Goal: Task Accomplishment & Management: Use online tool/utility

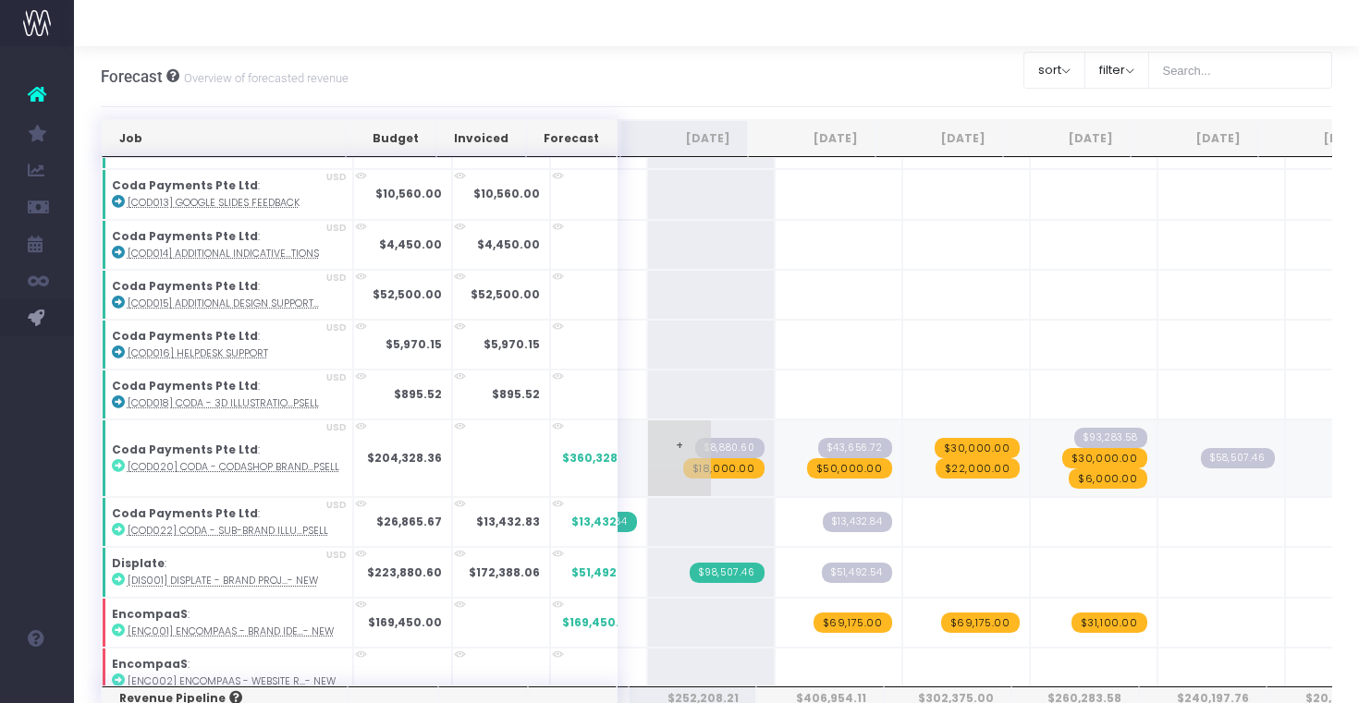
click at [703, 468] on span "$18,000.00" at bounding box center [723, 468] width 81 height 20
click at [829, 471] on span "$50,000.00" at bounding box center [849, 468] width 85 height 20
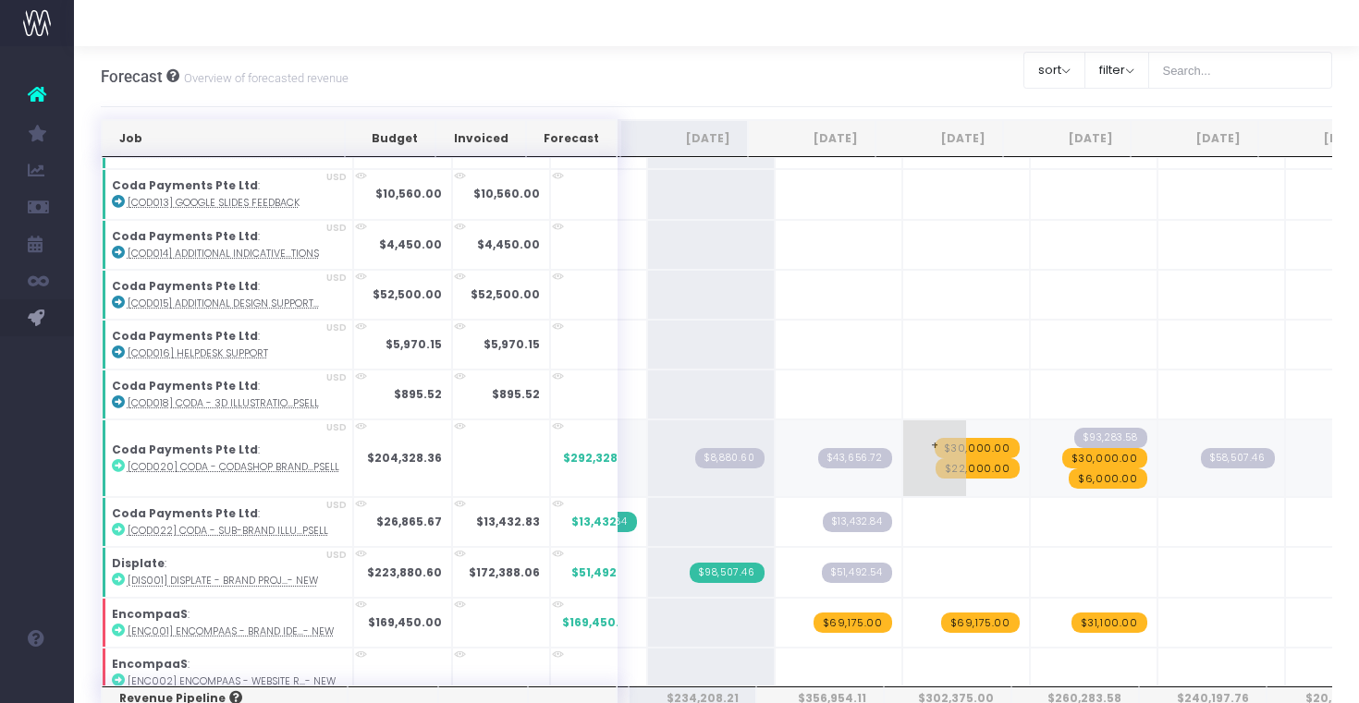
click at [962, 445] on span "$30,000.00" at bounding box center [977, 448] width 85 height 20
click at [1091, 457] on span "$30,000.00" at bounding box center [1104, 458] width 85 height 20
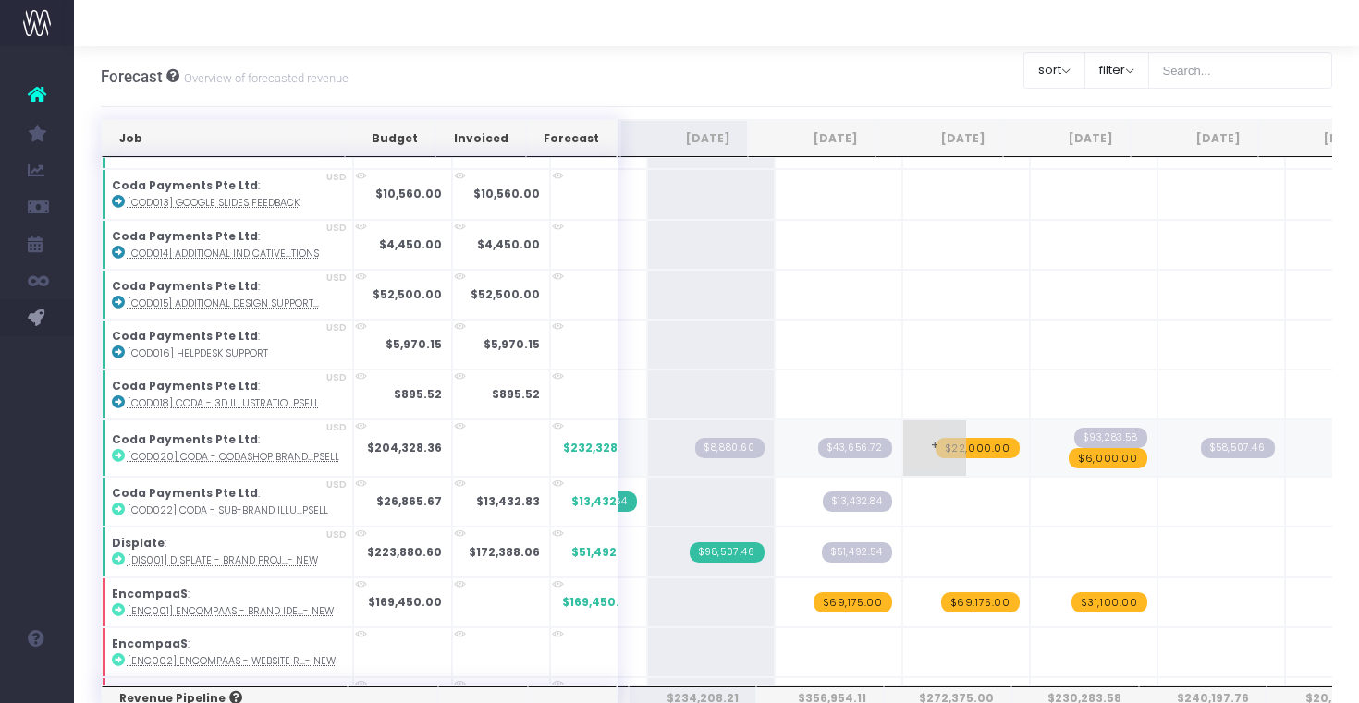
click at [955, 446] on span "$22,000.00" at bounding box center [977, 448] width 84 height 20
click at [1091, 455] on span "$6,000.00" at bounding box center [1108, 458] width 78 height 20
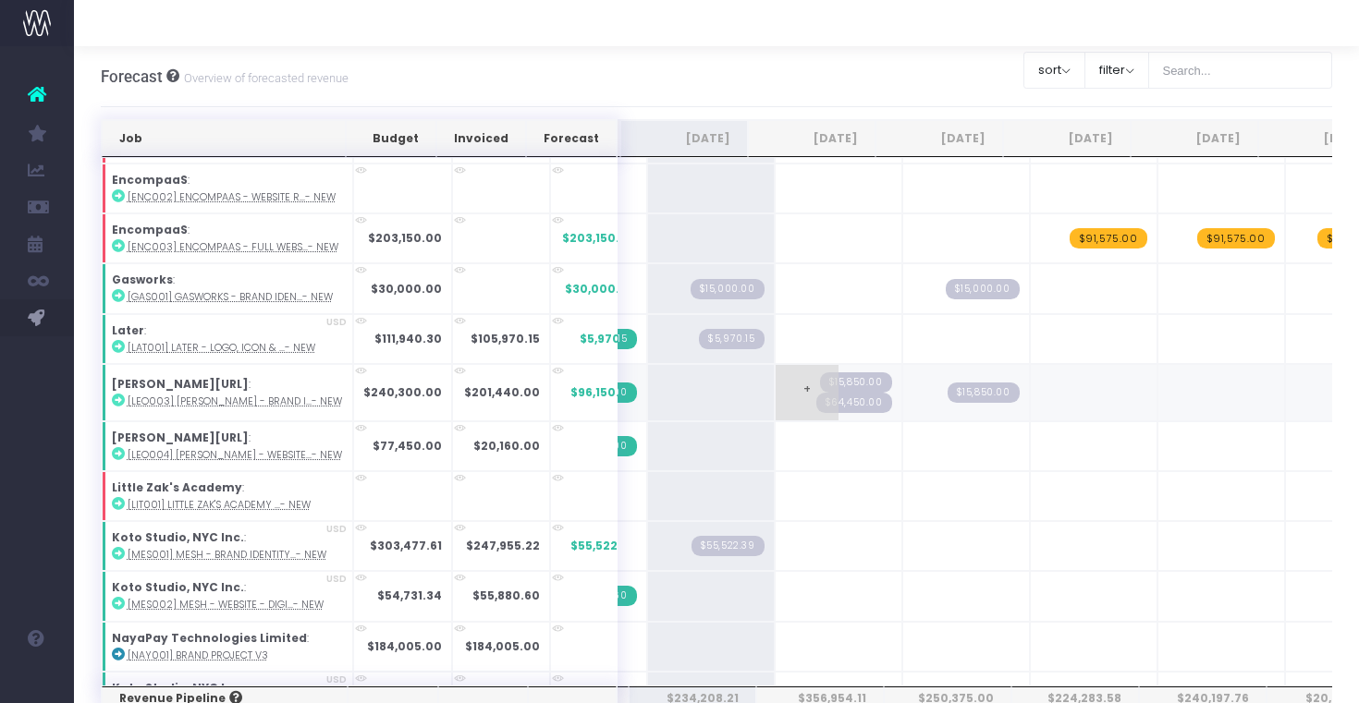
scroll to position [1241, 254]
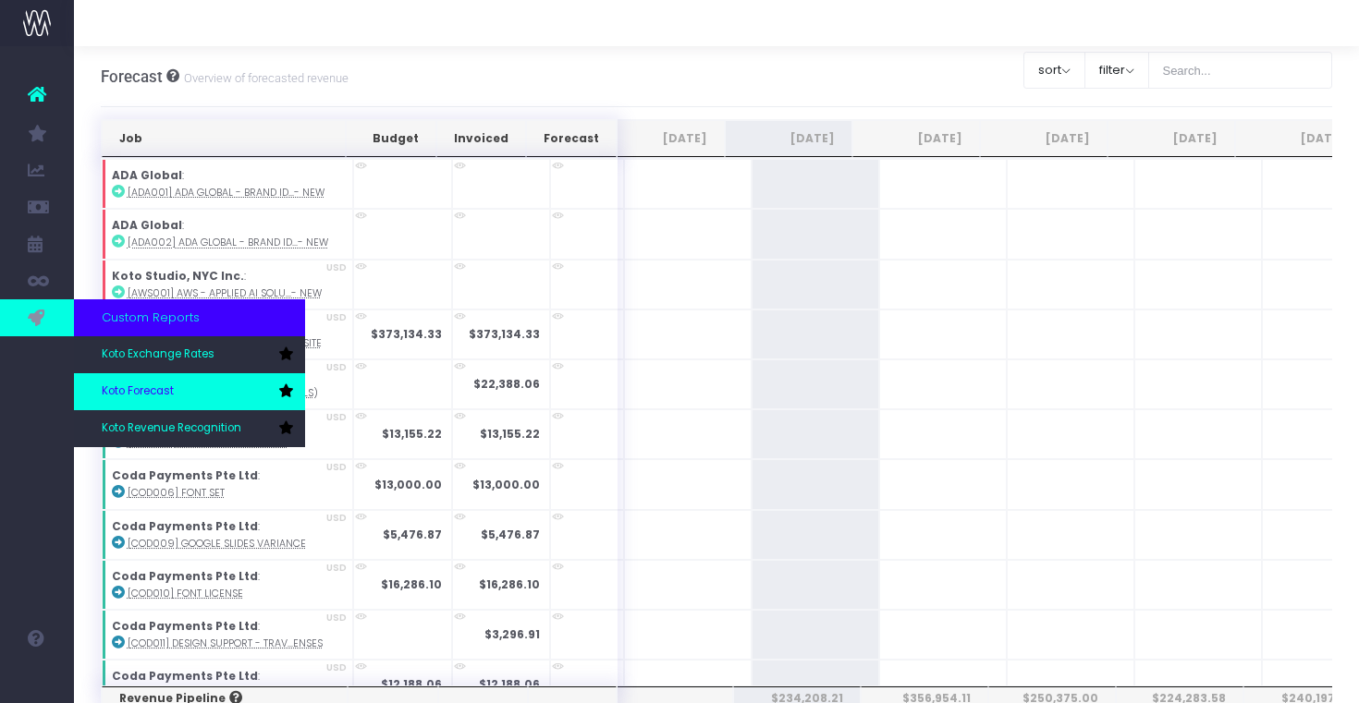
click at [121, 385] on span "Koto Forecast" at bounding box center [138, 392] width 72 height 17
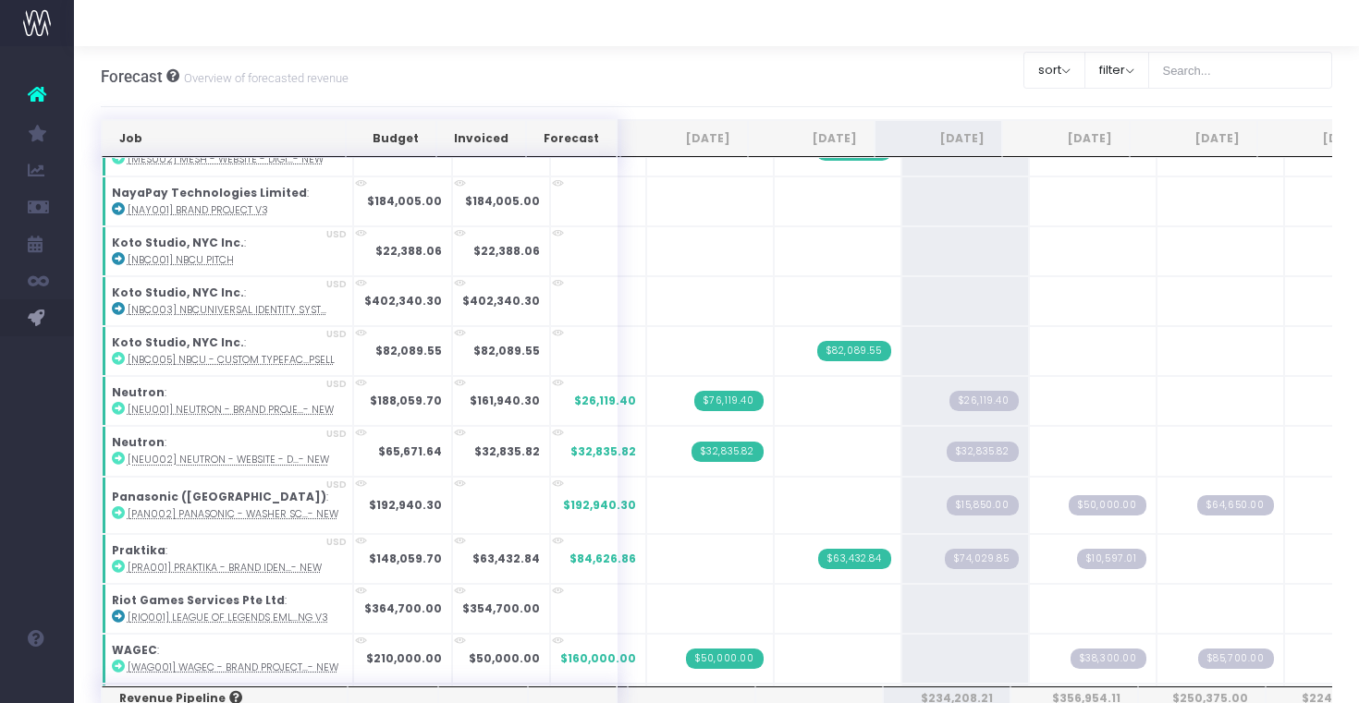
scroll to position [1466, 0]
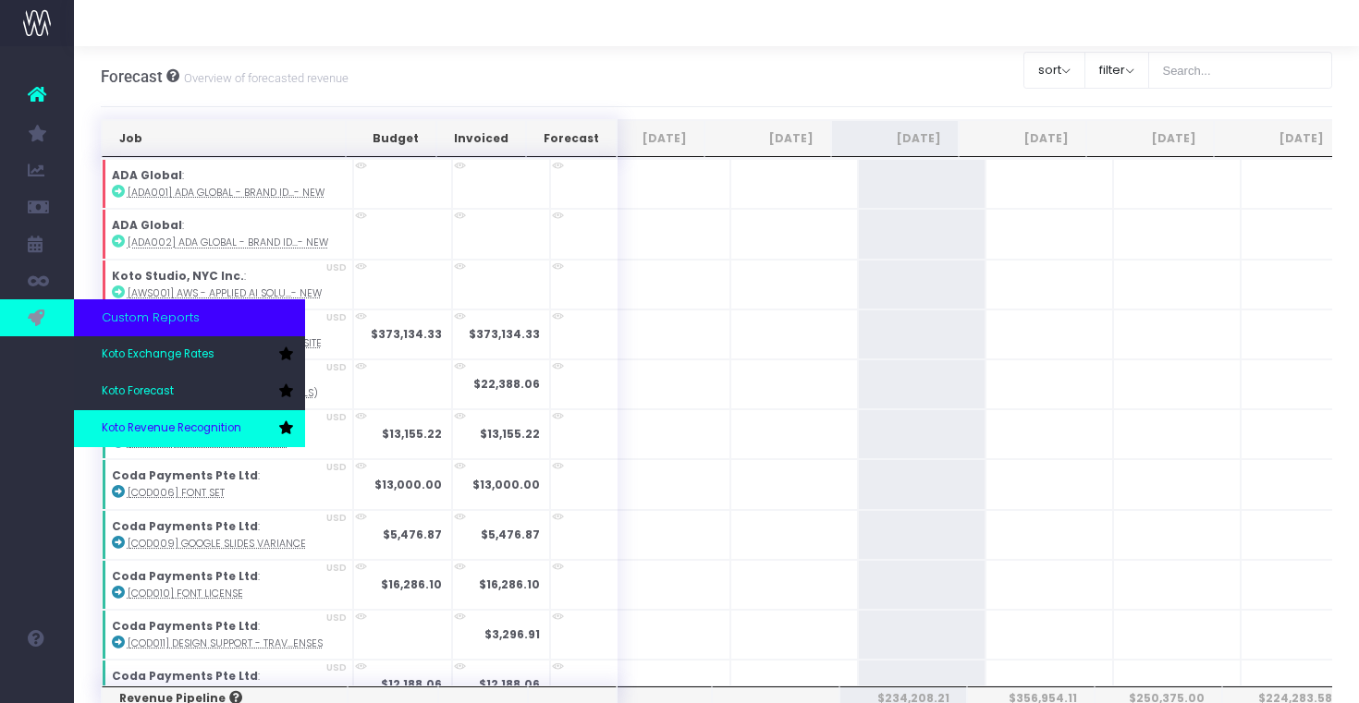
click at [167, 430] on span "Koto Revenue Recognition" at bounding box center [172, 429] width 140 height 17
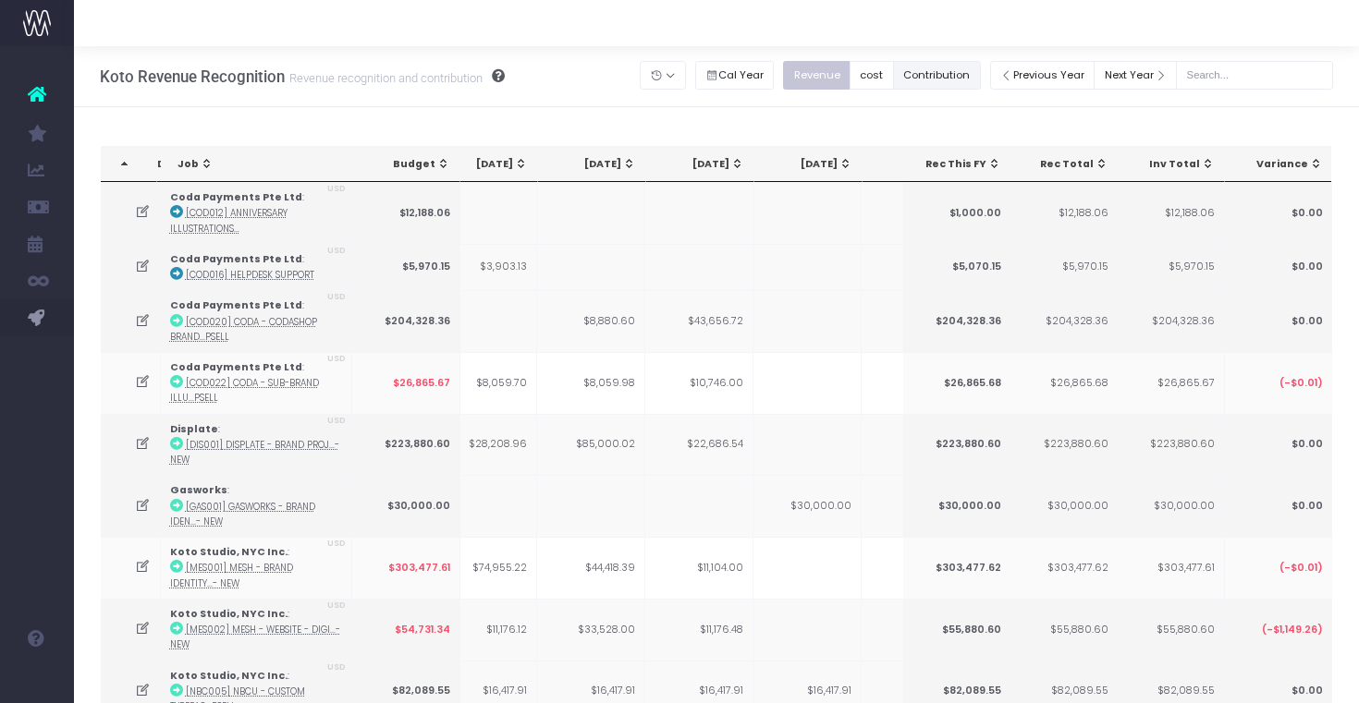
click at [931, 83] on button "Contribution" at bounding box center [937, 75] width 88 height 29
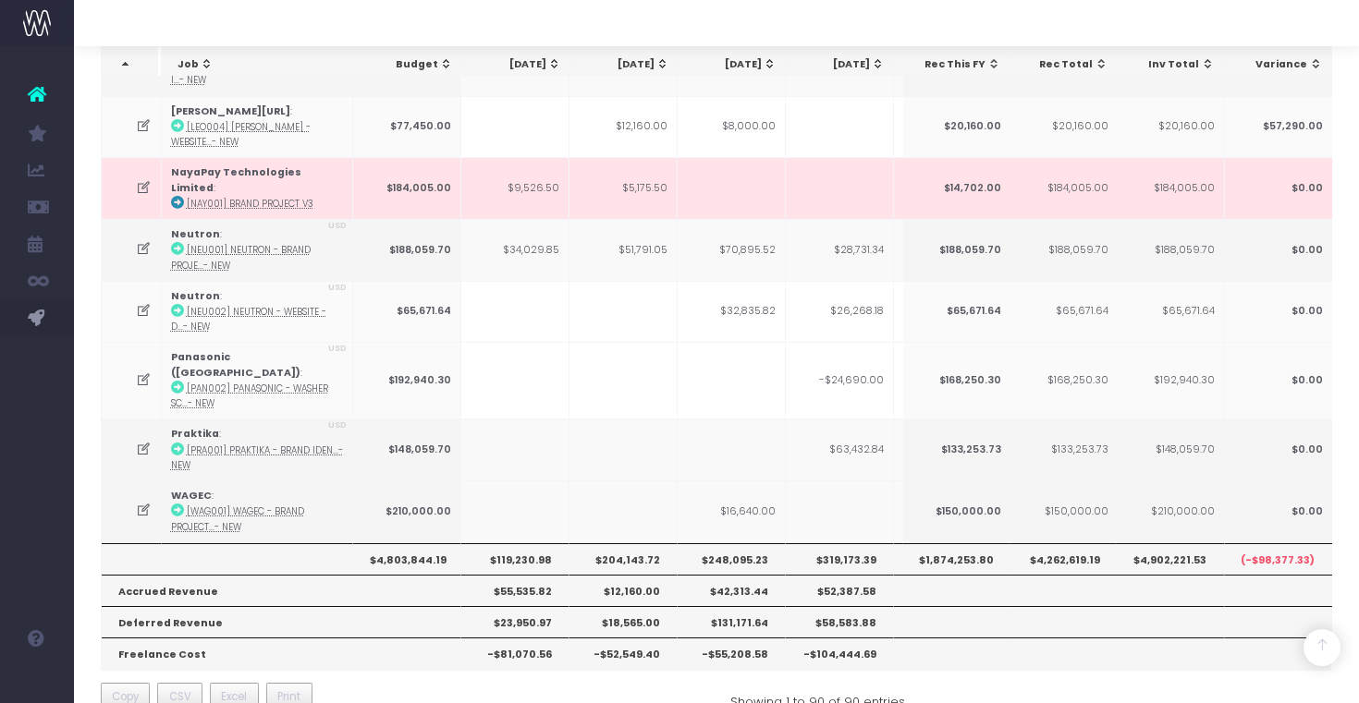
scroll to position [751, 0]
